Goal: Task Accomplishment & Management: Use online tool/utility

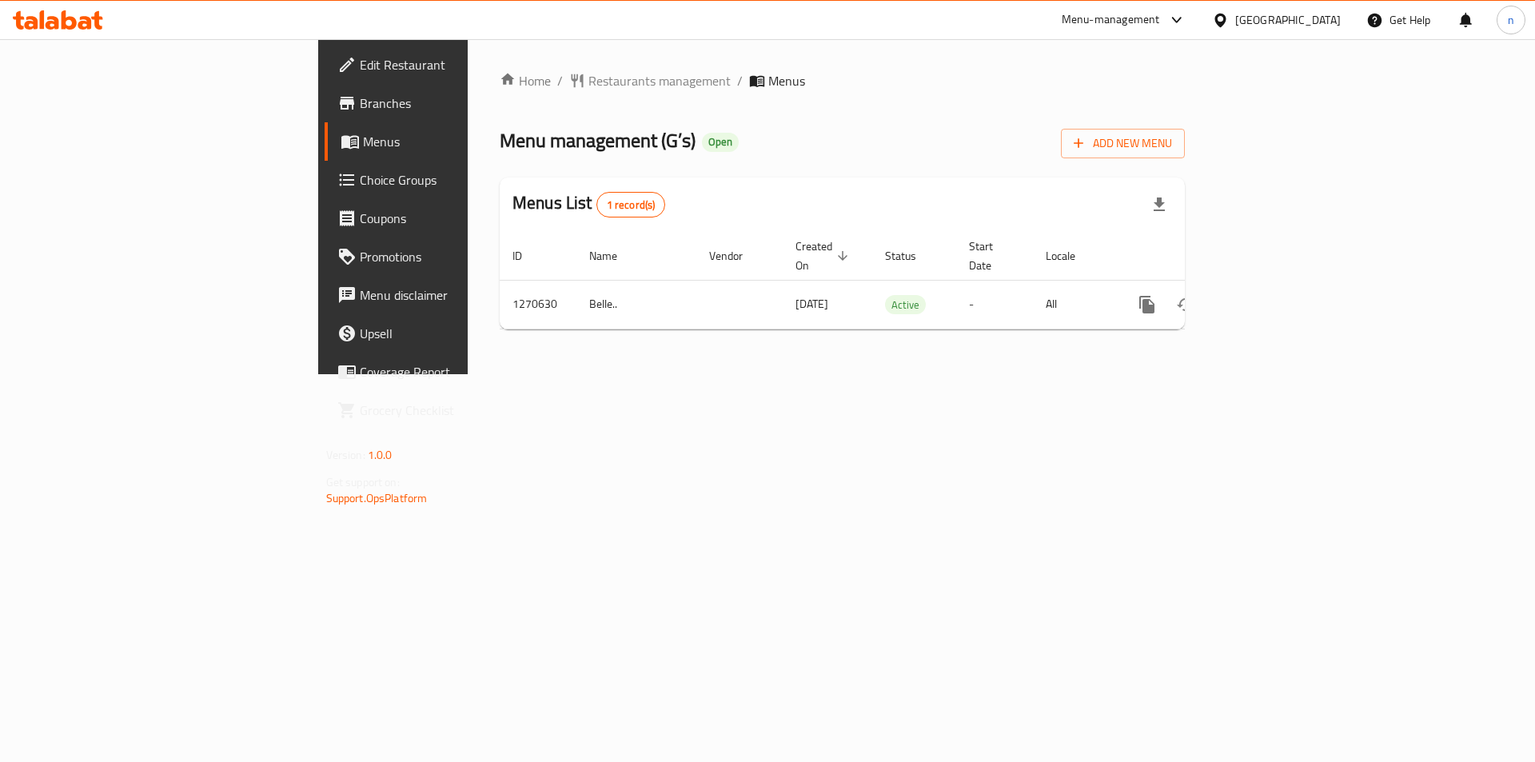
click at [360, 106] on span "Branches" at bounding box center [461, 103] width 202 height 19
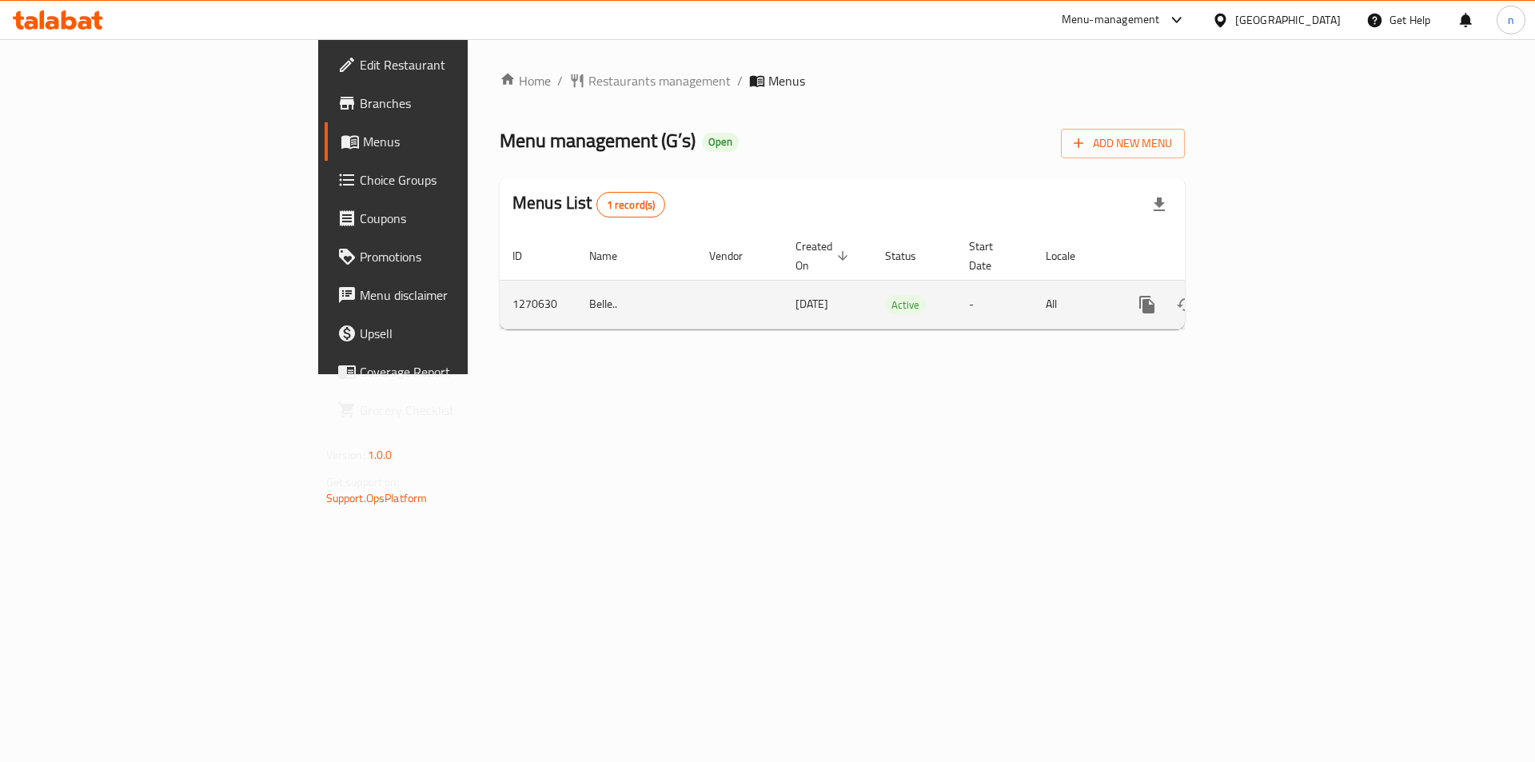
click at [1272, 295] on icon "enhanced table" at bounding box center [1262, 304] width 19 height 19
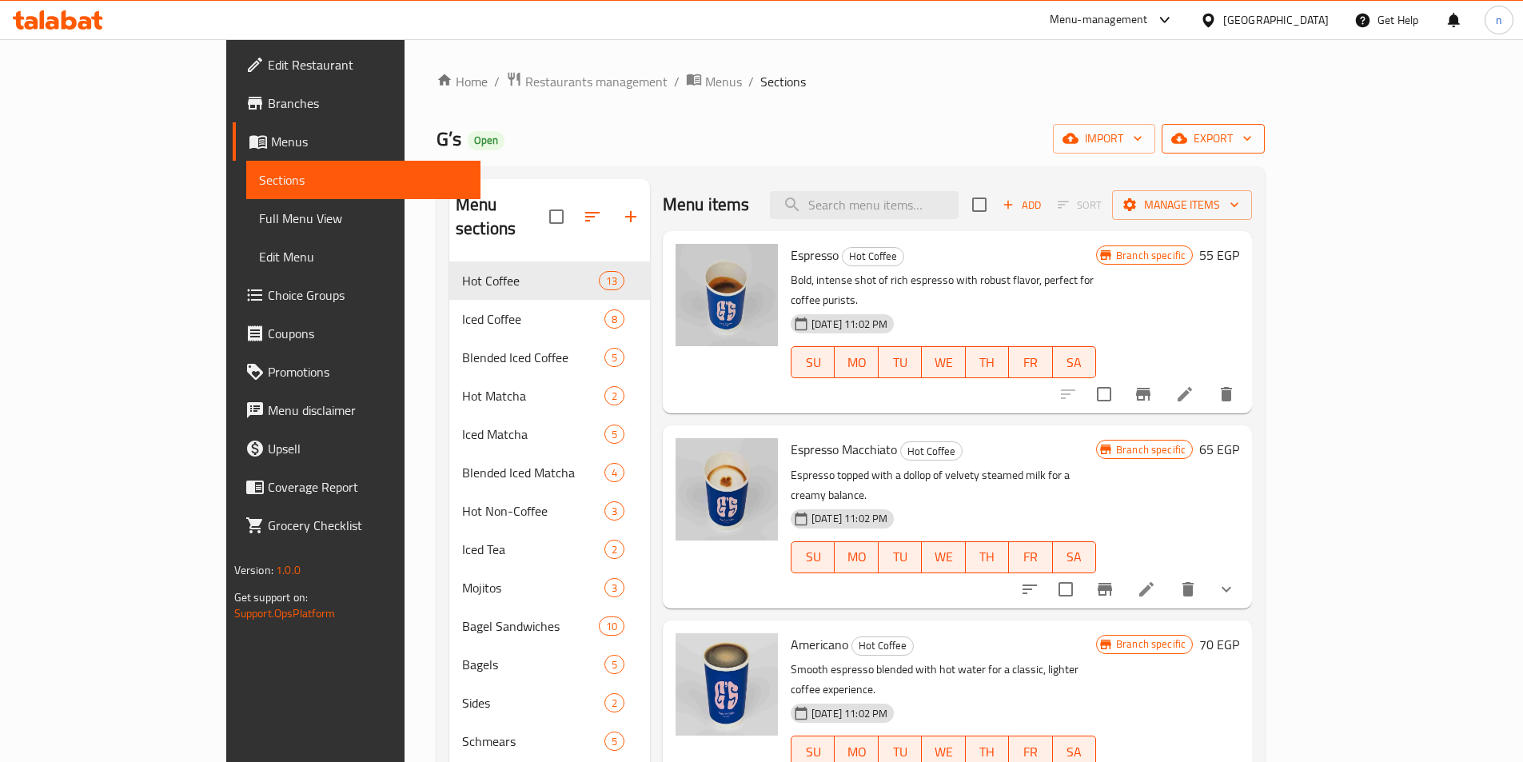
click at [1252, 135] on span "export" at bounding box center [1214, 139] width 78 height 20
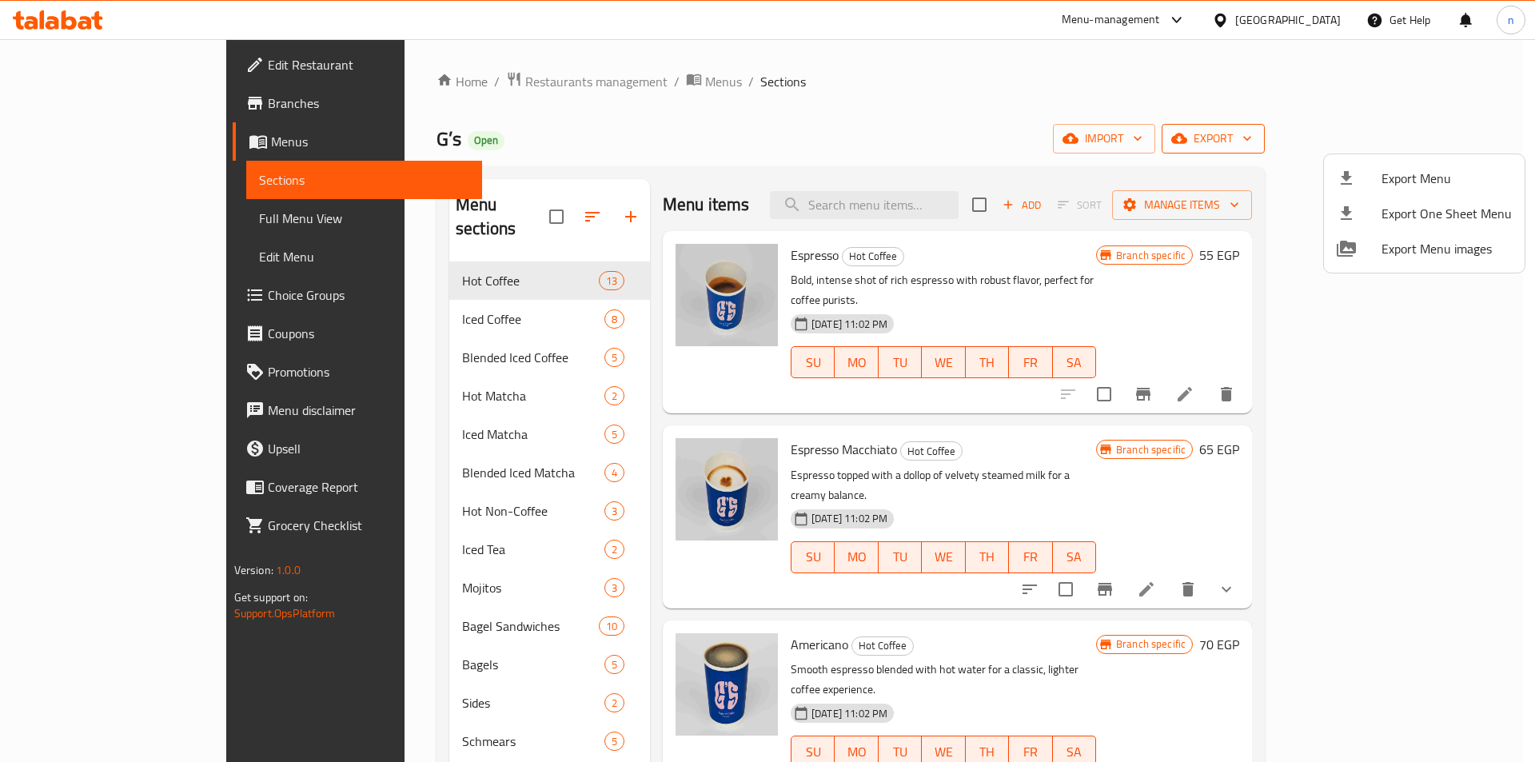
click at [1418, 135] on div at bounding box center [767, 381] width 1535 height 762
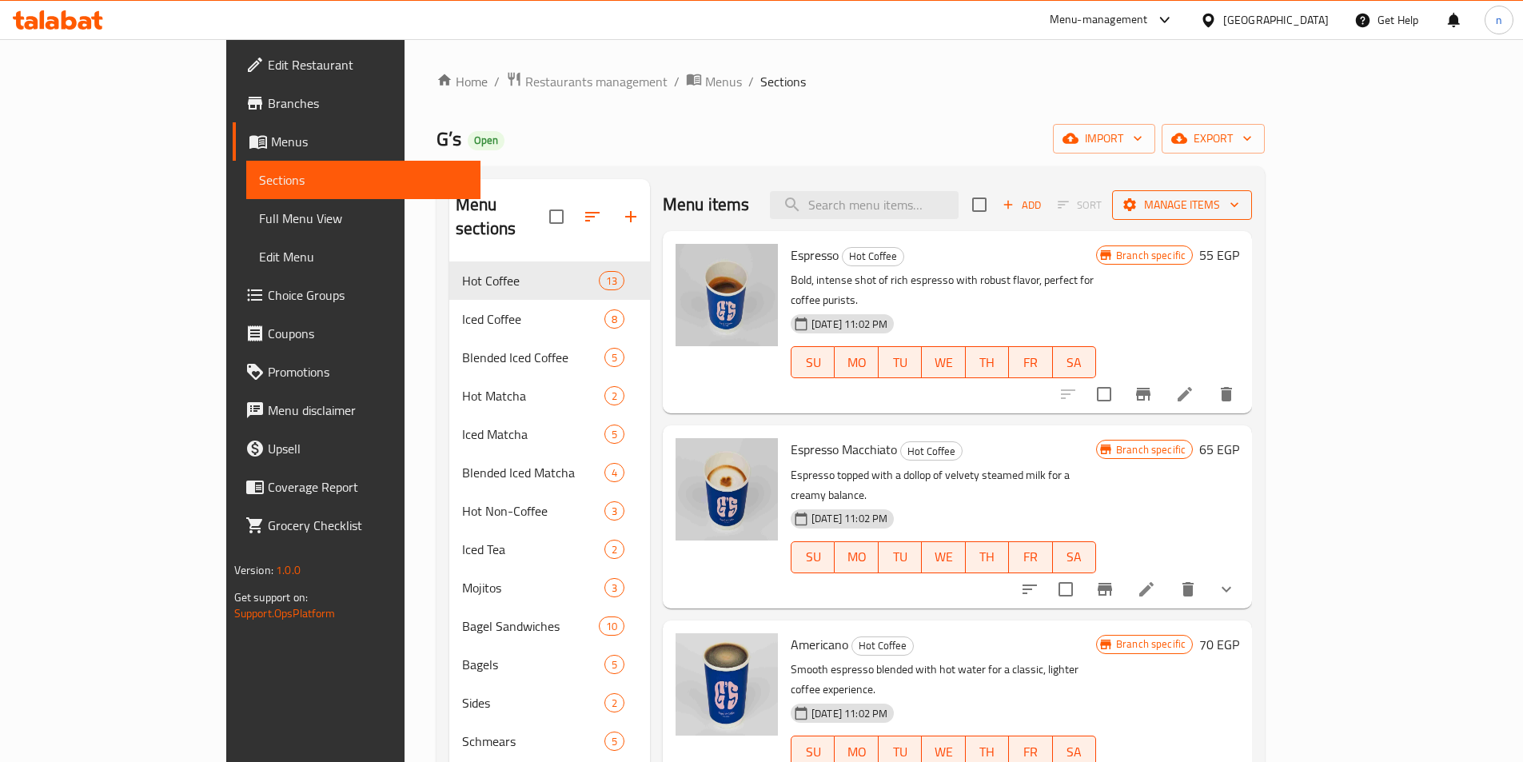
click at [1240, 201] on span "Manage items" at bounding box center [1182, 205] width 114 height 20
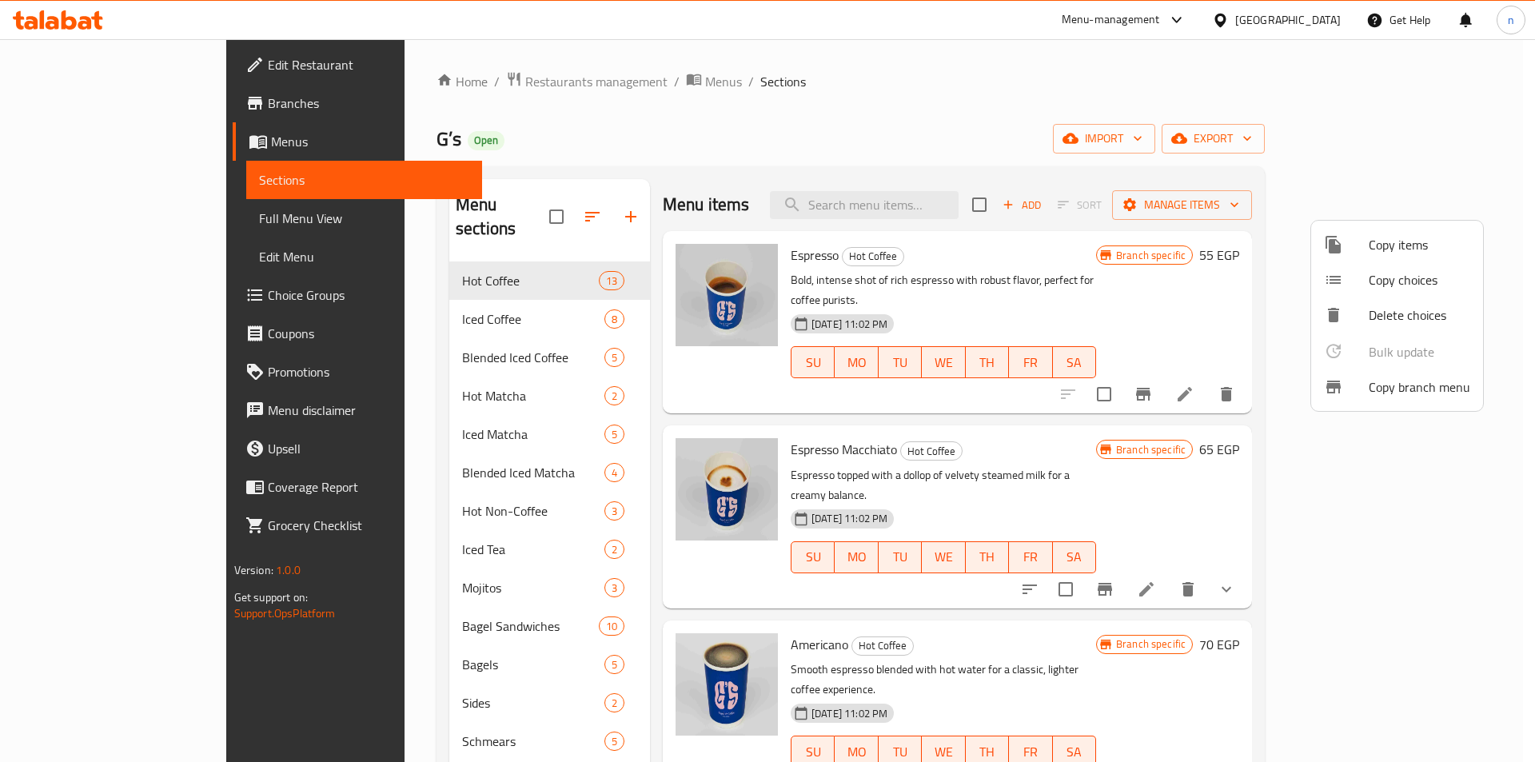
click at [1407, 391] on span "Copy branch menu" at bounding box center [1420, 386] width 102 height 19
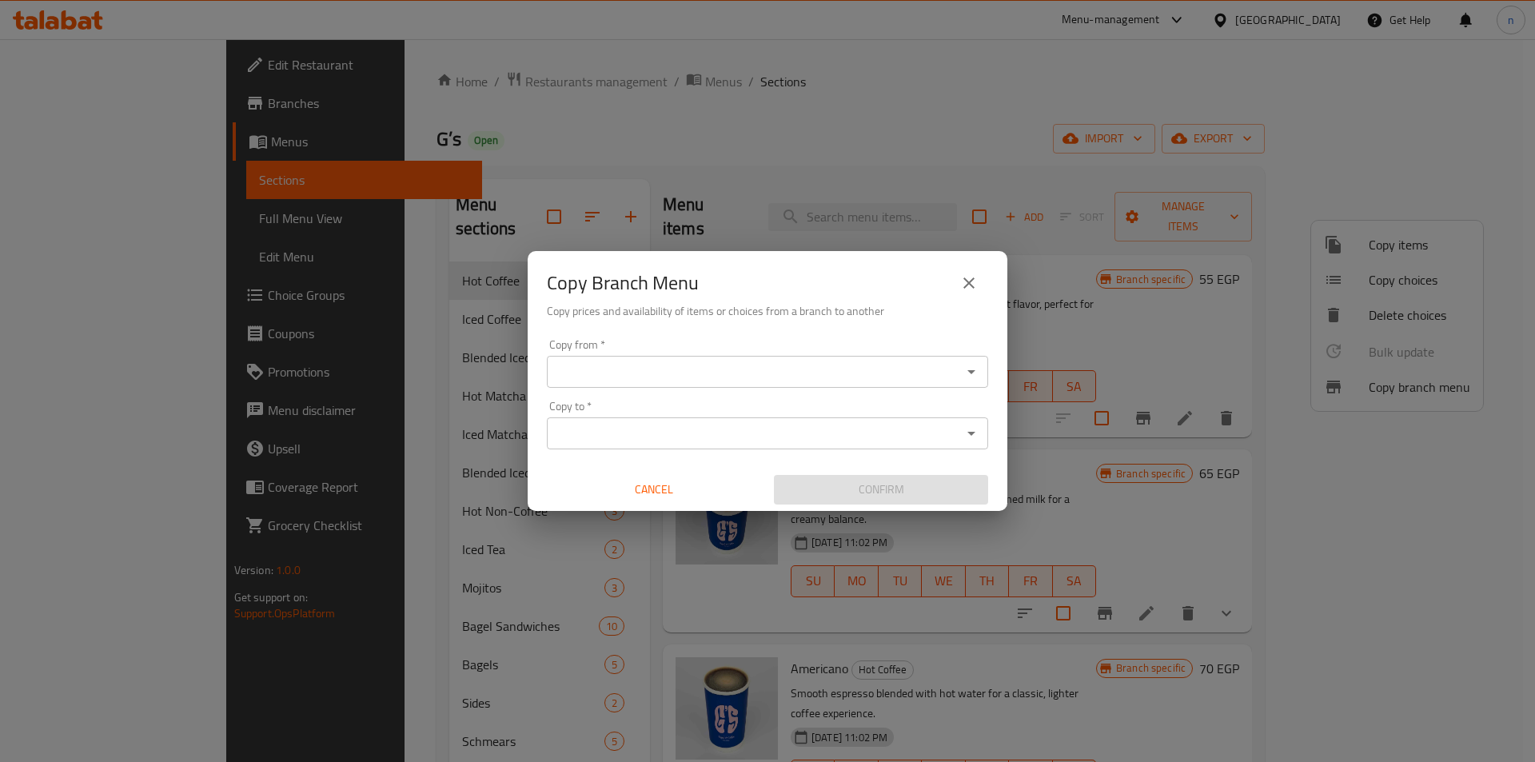
click at [602, 374] on input "Copy from   *" at bounding box center [754, 372] width 405 height 22
click at [609, 369] on input "Copy from   *" at bounding box center [754, 372] width 405 height 22
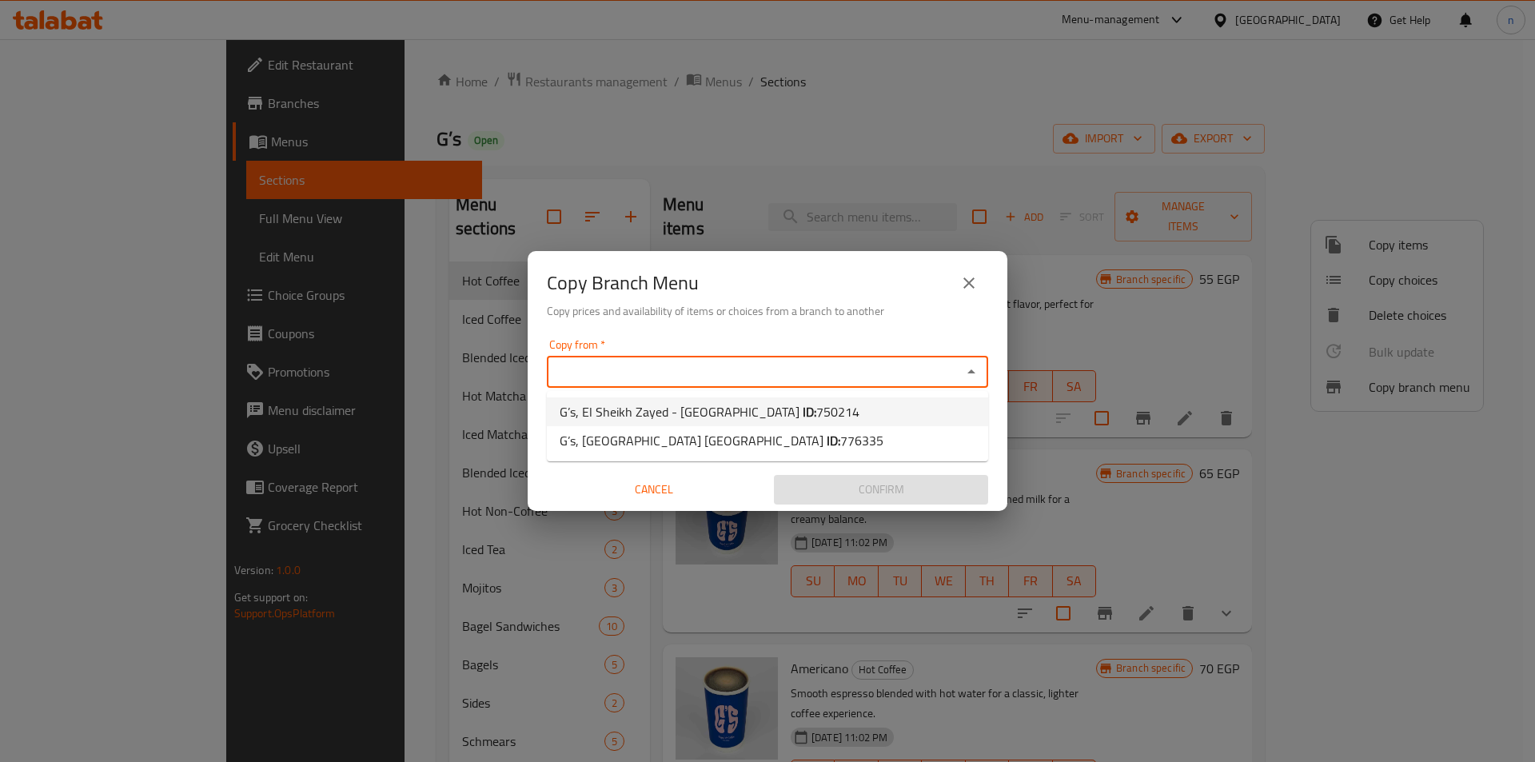
click at [609, 409] on span "G’s, El Sheikh Zayed - Nile University ID: 750214" at bounding box center [710, 411] width 300 height 19
type input "G’s, El Sheikh Zayed - Nile University"
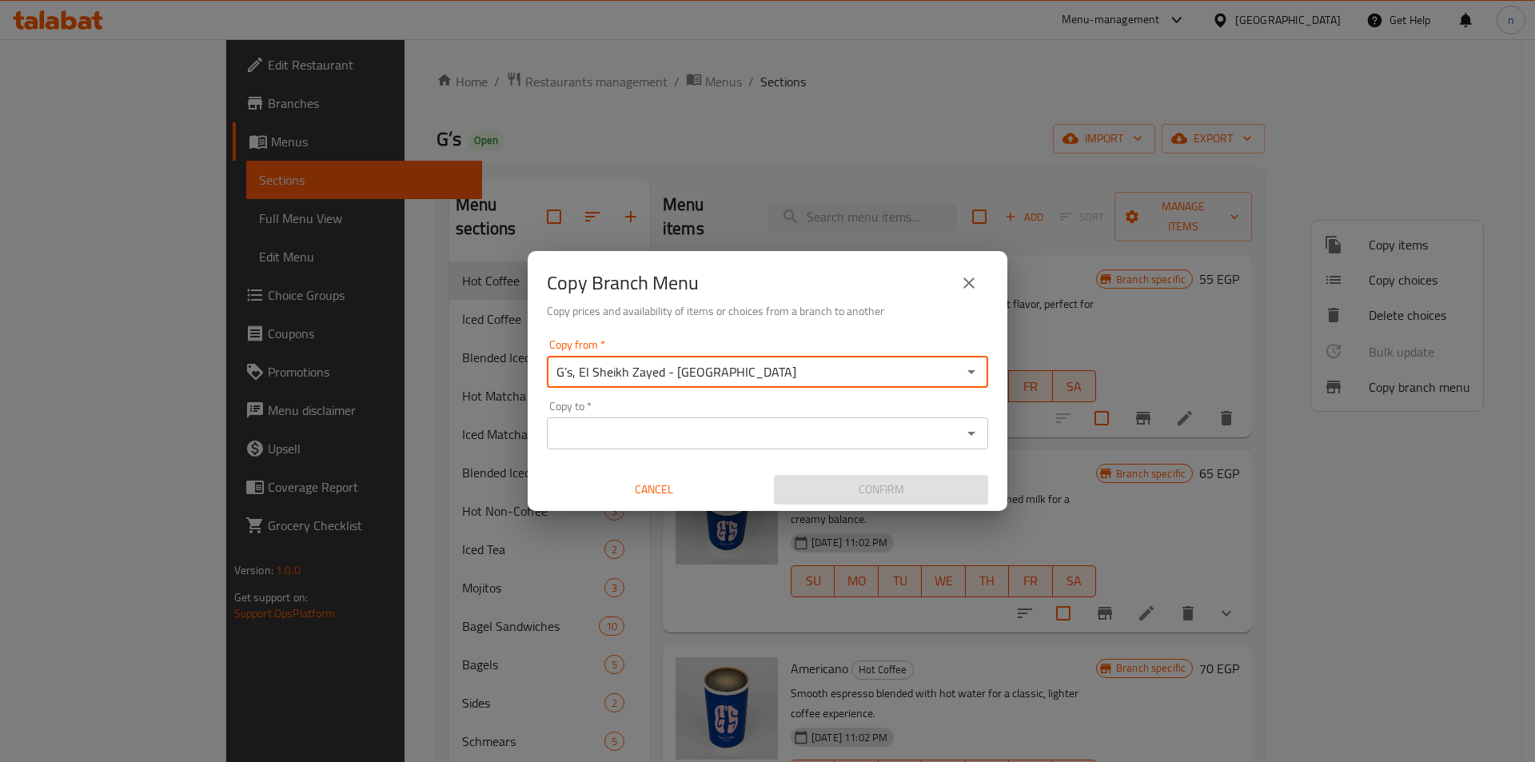
click at [632, 426] on input "Copy to   *" at bounding box center [754, 433] width 405 height 22
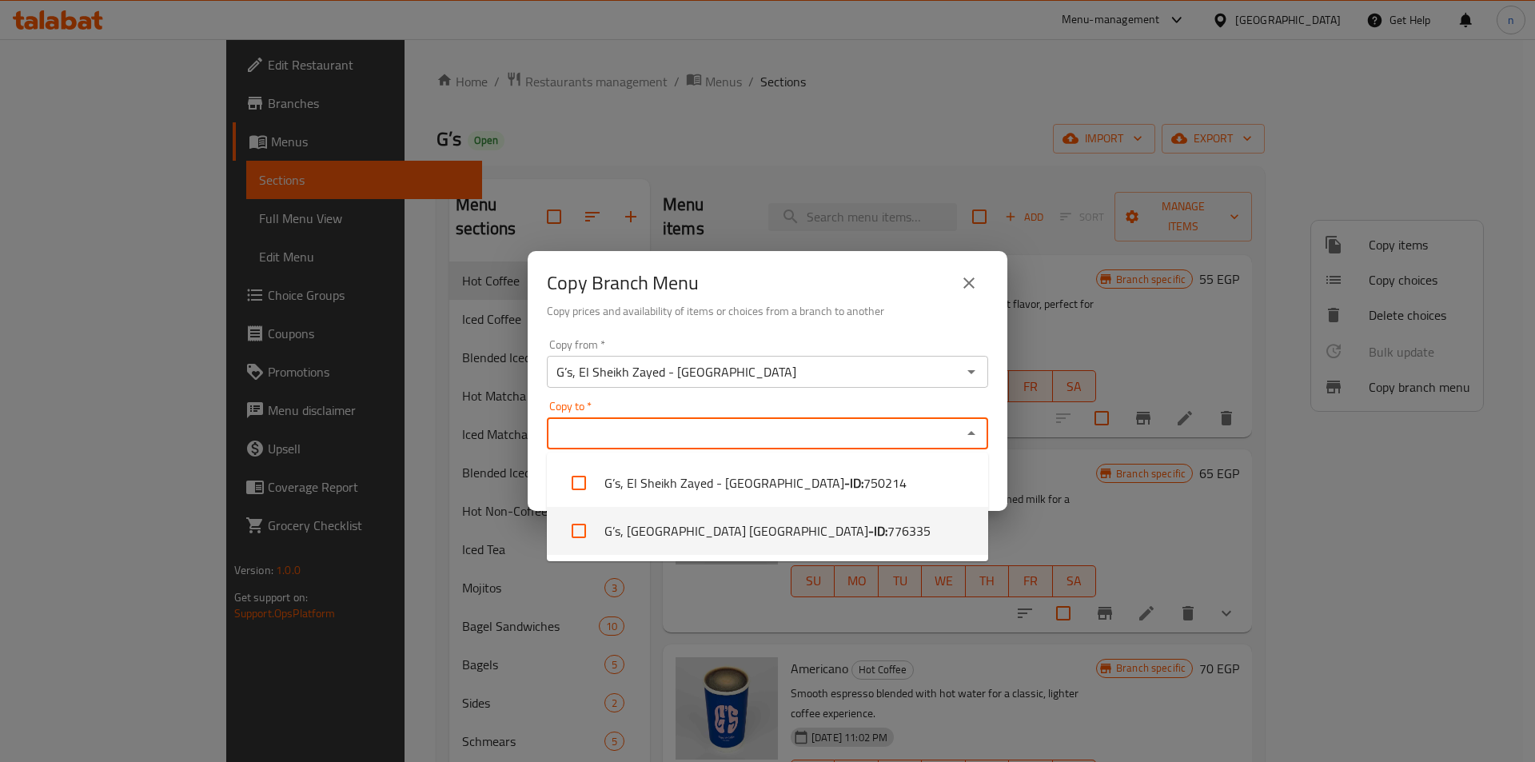
click at [680, 533] on li "G’s, Hyde park new cairo - ID: 776335" at bounding box center [767, 531] width 441 height 48
click at [817, 545] on li "G’s, Hyde park new cairo - ID: 776335" at bounding box center [767, 531] width 441 height 48
click at [888, 526] on span "776335" at bounding box center [909, 530] width 43 height 19
checkbox input "true"
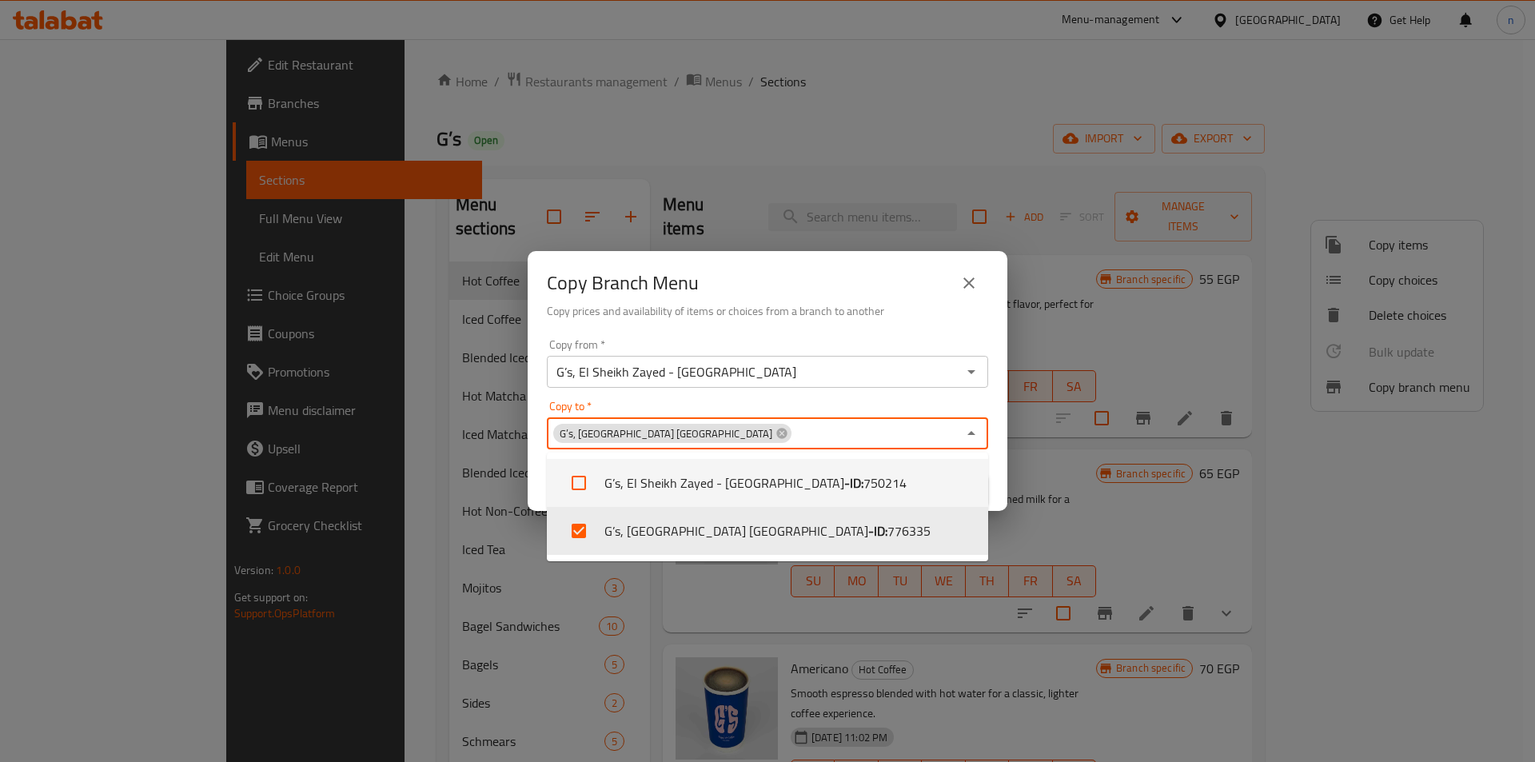
click at [821, 391] on div "Copy from   * G’s, El Sheikh Zayed - Nile University Copy from * Copy to   * G’…" at bounding box center [768, 422] width 480 height 178
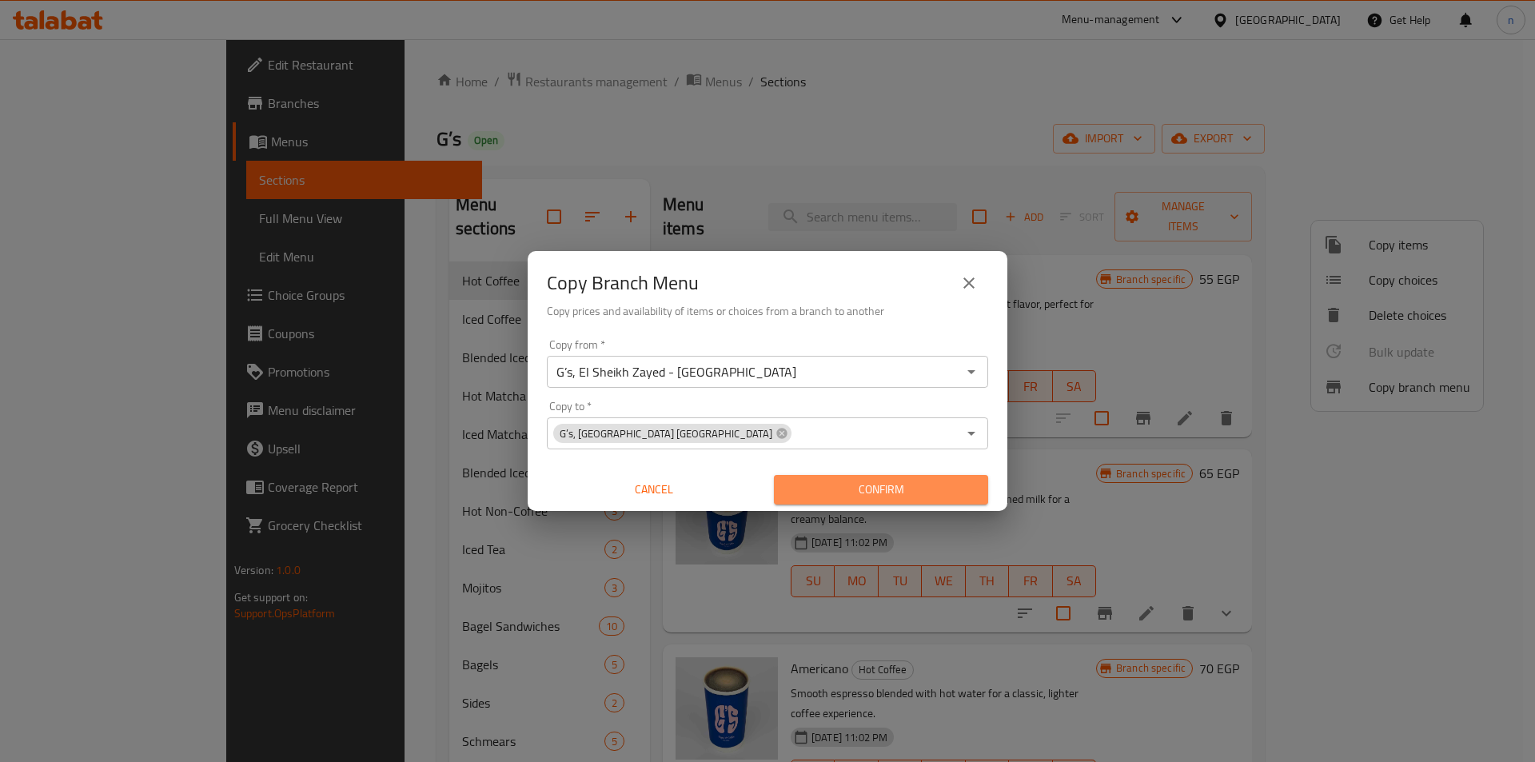
click at [859, 489] on span "Confirm" at bounding box center [881, 490] width 189 height 20
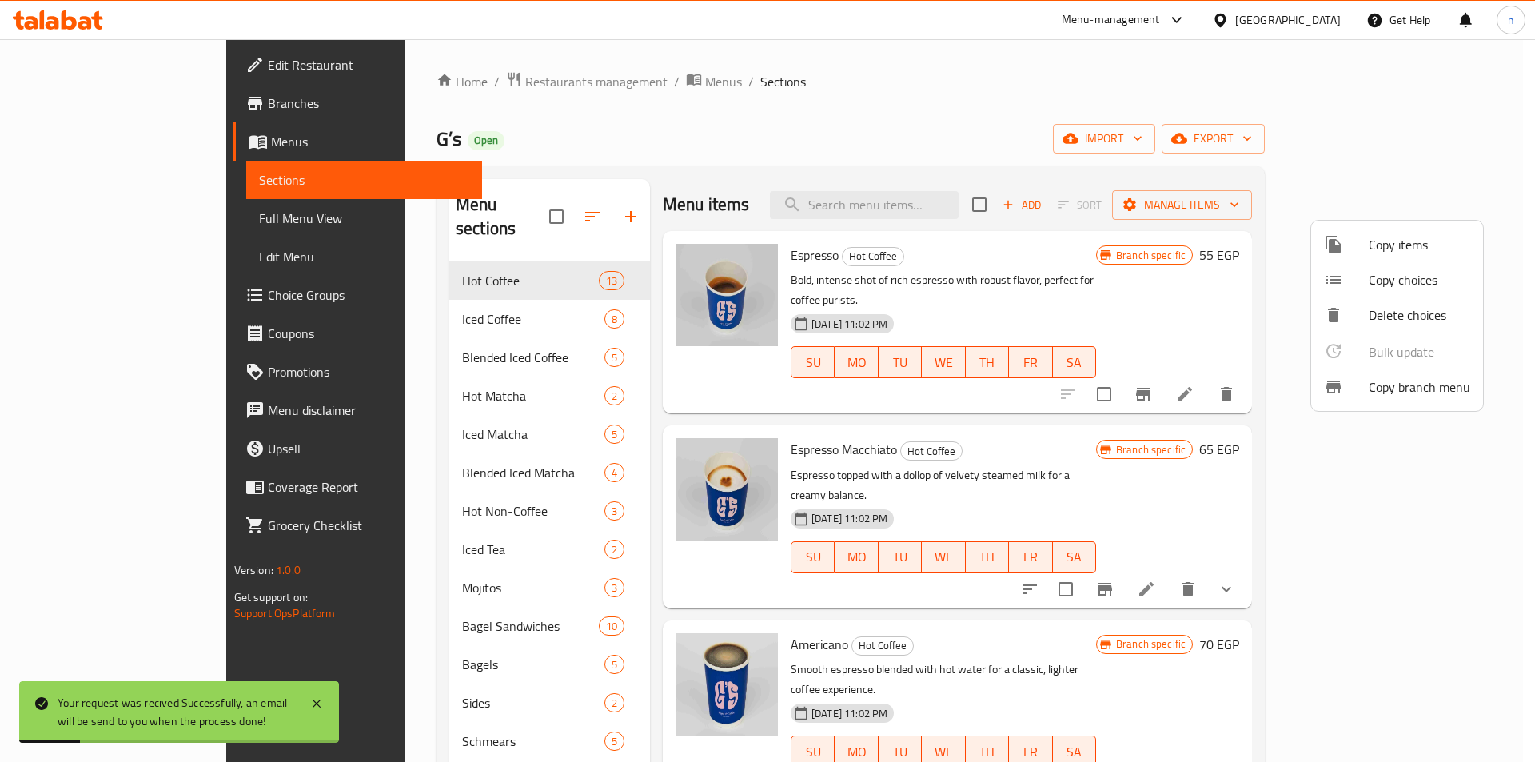
click at [110, 99] on div at bounding box center [767, 381] width 1535 height 762
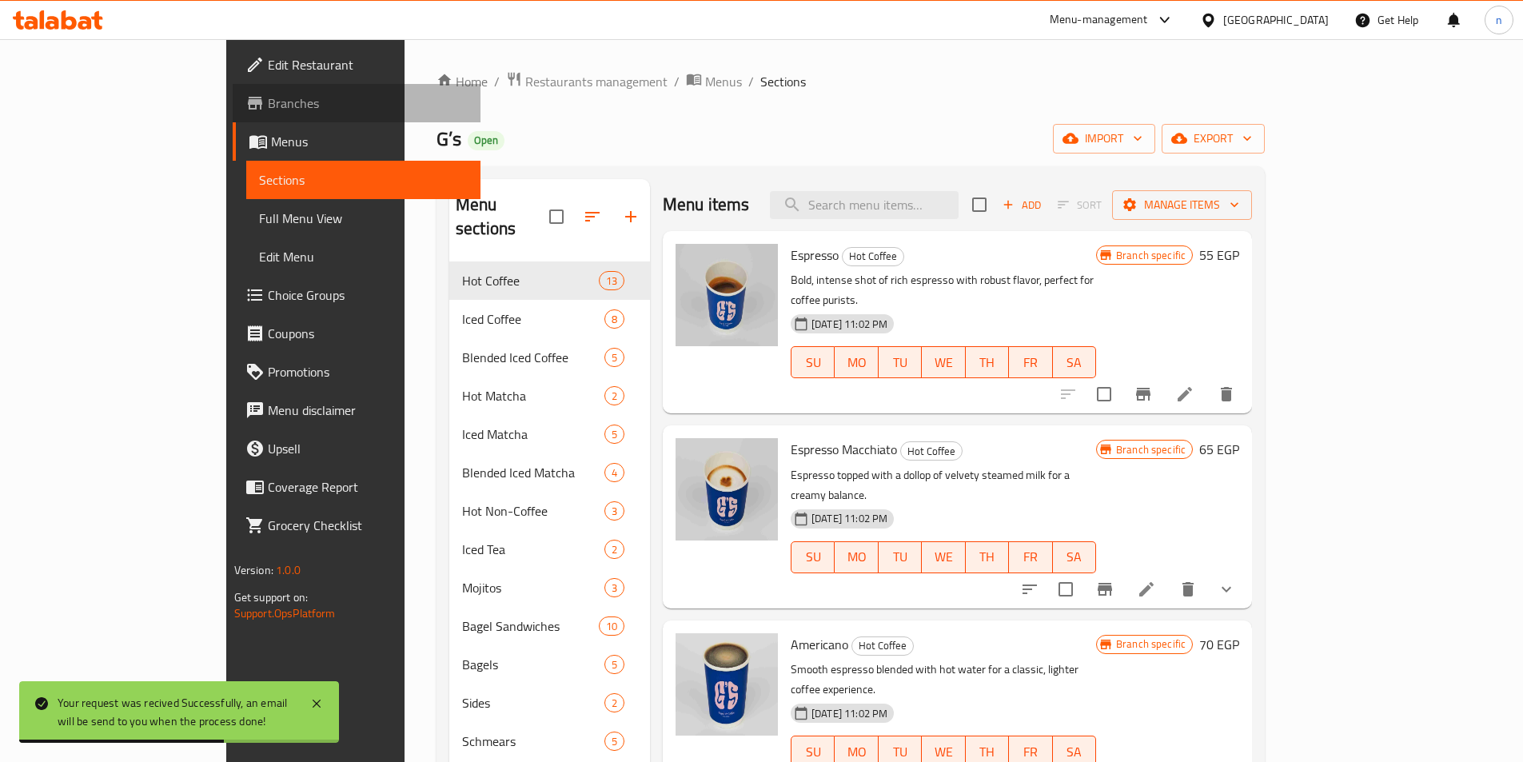
click at [268, 102] on span "Branches" at bounding box center [368, 103] width 200 height 19
